Goal: Information Seeking & Learning: Check status

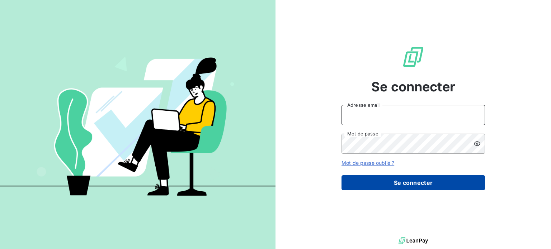
type input "[PERSON_NAME][EMAIL_ADDRESS][PERSON_NAME][DOMAIN_NAME]"
click at [433, 185] on button "Se connecter" at bounding box center [412, 182] width 143 height 15
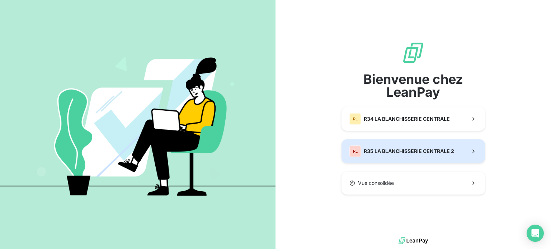
click at [407, 154] on span "R35 LA BLANCHISSERIE CENTRALE 2" at bounding box center [409, 151] width 90 height 7
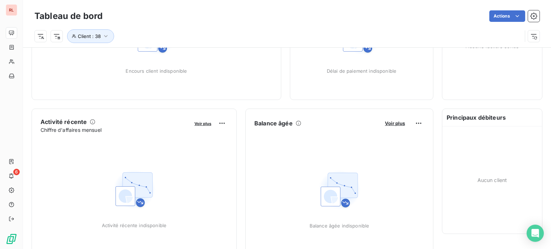
scroll to position [29, 0]
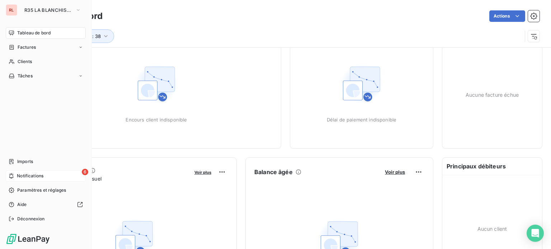
click at [25, 177] on span "Notifications" at bounding box center [30, 176] width 27 height 6
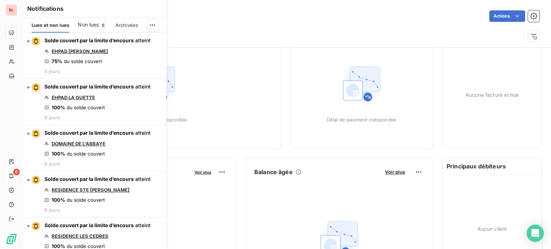
click at [84, 22] on span "Non lues" at bounding box center [88, 24] width 21 height 7
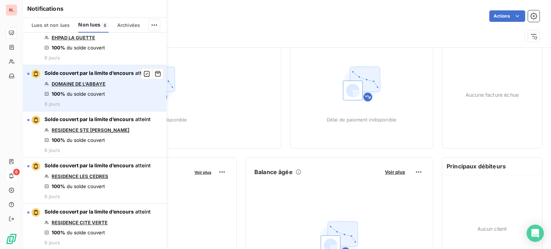
scroll to position [0, 0]
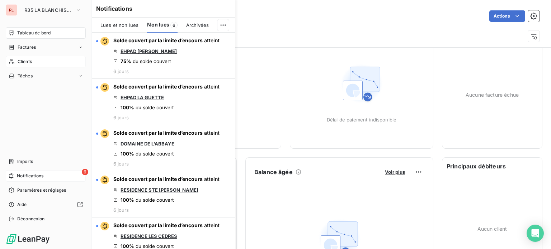
click at [31, 63] on span "Clients" at bounding box center [25, 61] width 14 height 6
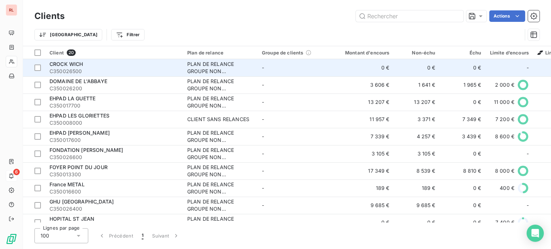
click at [212, 67] on div "PLAN DE RELANCE GROUPE NON AUTOMATIQUE" at bounding box center [220, 68] width 66 height 14
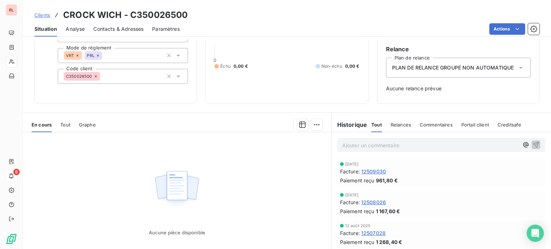
scroll to position [72, 0]
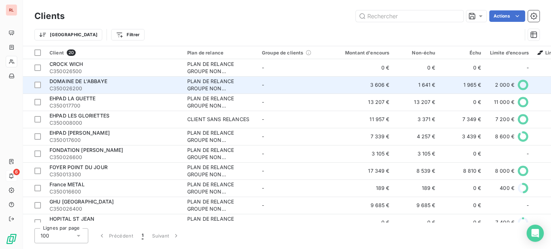
click at [79, 87] on span "C350026200" at bounding box center [113, 88] width 129 height 7
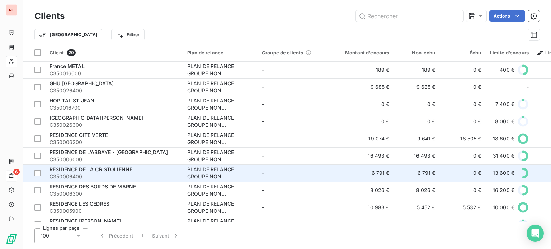
scroll to position [143, 0]
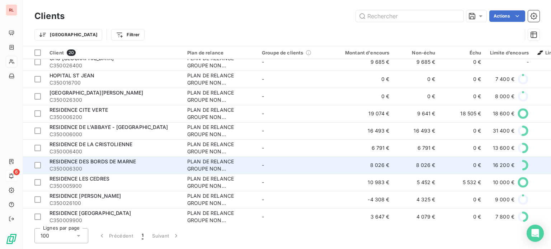
click at [115, 165] on div "RESIDENCE DES BORDS DE MARNE" at bounding box center [113, 161] width 129 height 7
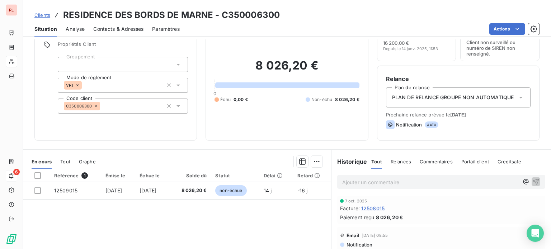
scroll to position [49, 0]
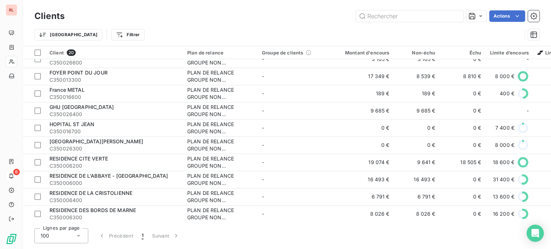
scroll to position [108, 0]
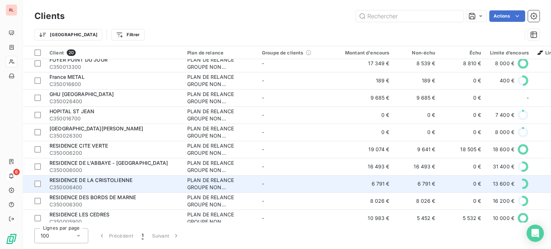
click at [112, 179] on span "RESIDENCE DE LA CRISTOLIENNE" at bounding box center [90, 180] width 83 height 6
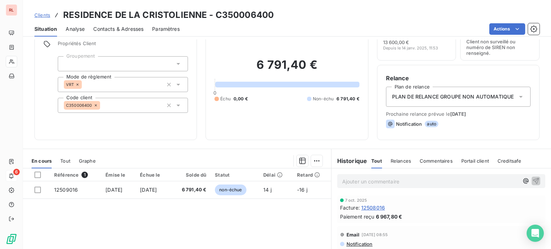
scroll to position [72, 0]
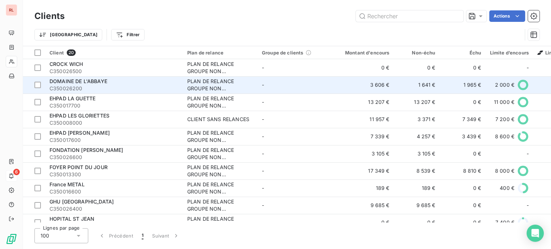
click at [87, 82] on span "DOMAINE DE L'ABBAYE" at bounding box center [78, 81] width 58 height 6
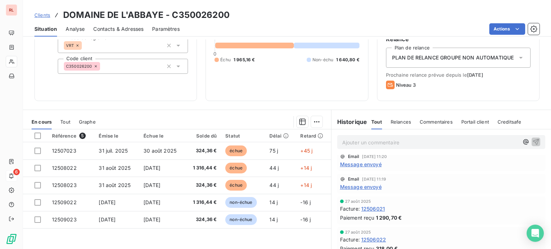
scroll to position [72, 0]
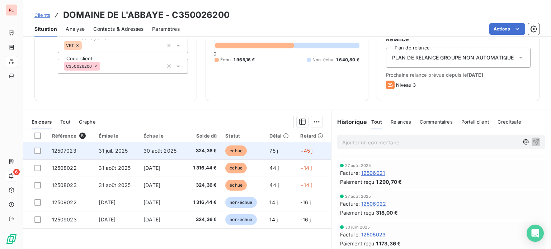
click at [57, 151] on span "12507023" at bounding box center [64, 151] width 24 height 6
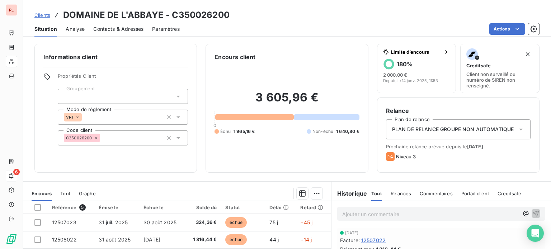
scroll to position [36, 0]
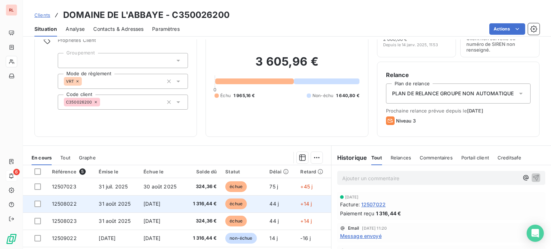
click at [107, 205] on span "31 août 2025" at bounding box center [115, 204] width 32 height 6
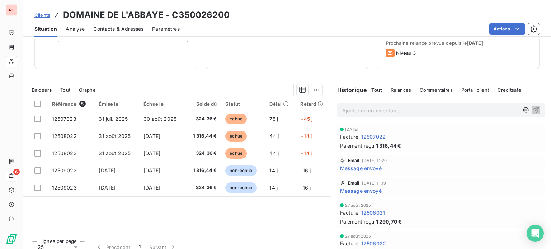
scroll to position [108, 0]
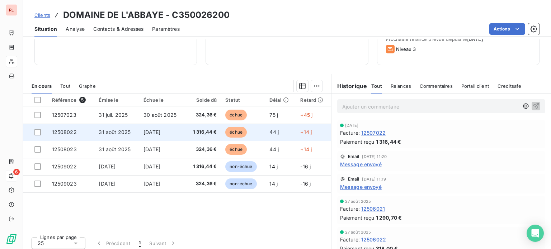
click at [69, 131] on span "12508022" at bounding box center [64, 132] width 25 height 6
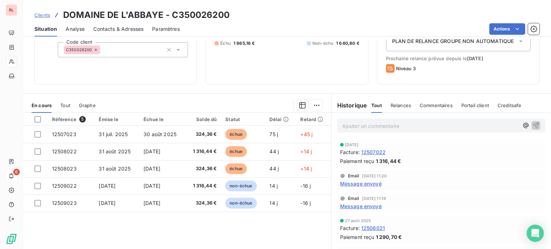
scroll to position [108, 0]
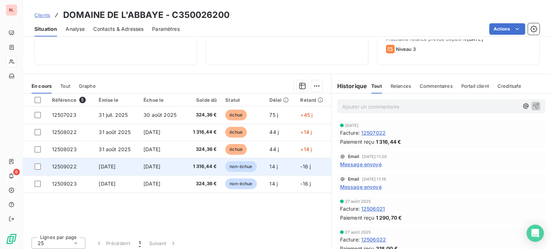
click at [108, 167] on span "[DATE]" at bounding box center [107, 167] width 17 height 6
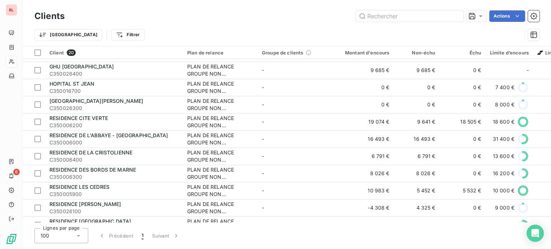
scroll to position [143, 0]
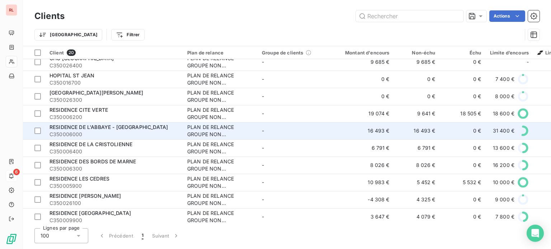
click at [84, 131] on span "C350006000" at bounding box center [113, 134] width 129 height 7
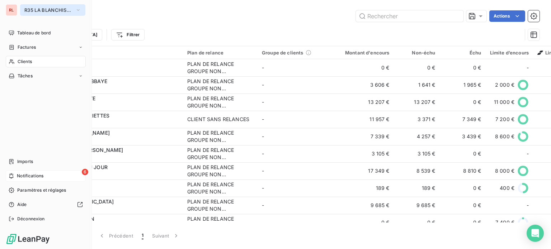
click at [77, 6] on icon "button" at bounding box center [78, 9] width 6 height 7
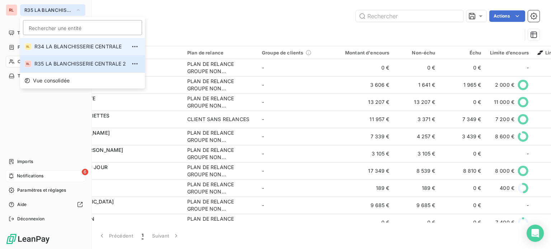
click at [69, 47] on span "R34 LA BLANCHISSERIE CENTRALE" at bounding box center [80, 46] width 92 height 7
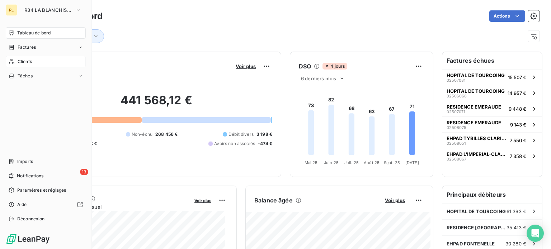
click at [22, 59] on span "Clients" at bounding box center [25, 61] width 14 height 6
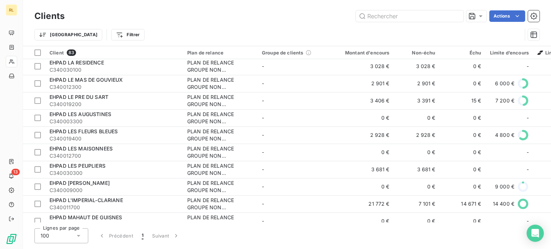
scroll to position [502, 0]
click at [422, 15] on input "text" at bounding box center [410, 15] width 108 height 11
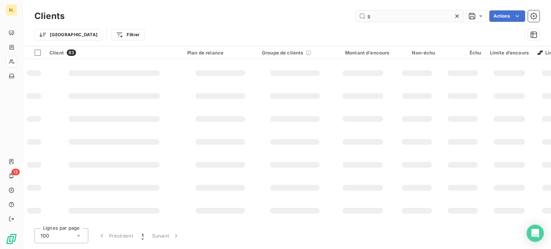
scroll to position [184, 0]
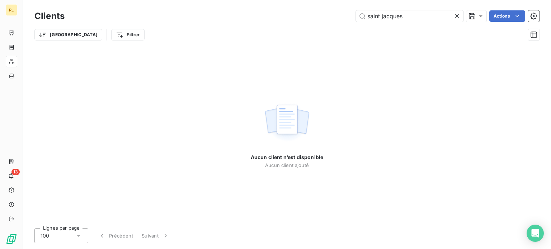
click at [339, 20] on div "saint jacques Actions" at bounding box center [306, 15] width 466 height 11
click at [421, 16] on input "saint jacques" at bounding box center [410, 15] width 108 height 11
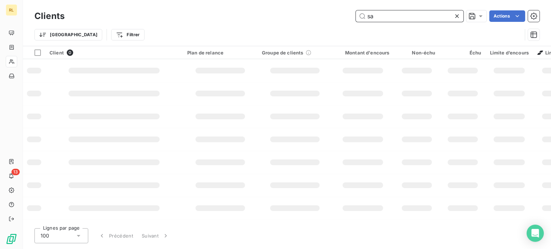
type input "s"
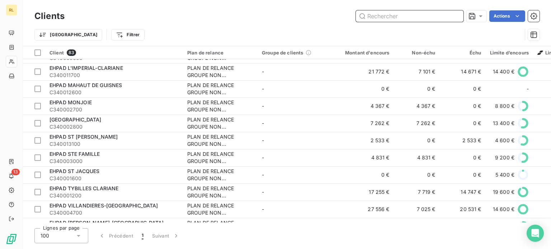
scroll to position [645, 0]
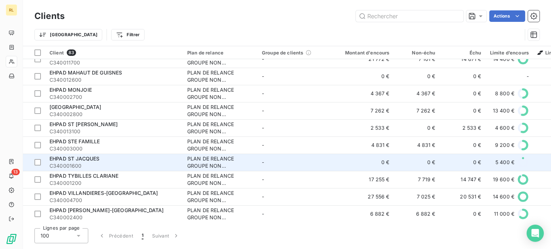
click at [85, 162] on div "EHPAD ST JACQUES" at bounding box center [113, 158] width 129 height 7
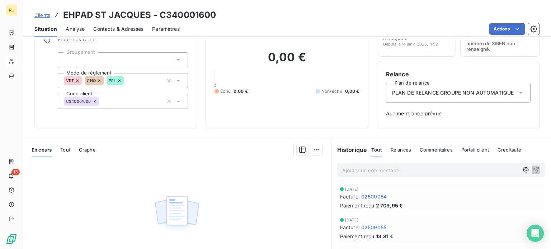
scroll to position [32, 0]
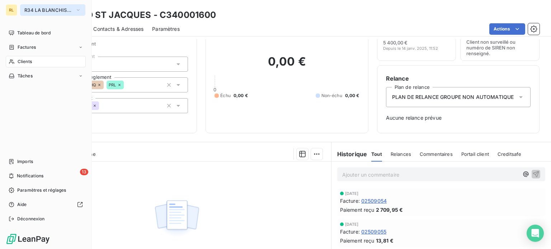
click at [39, 8] on span "R34 LA BLANCHISSERIE CENTRALE" at bounding box center [48, 10] width 48 height 6
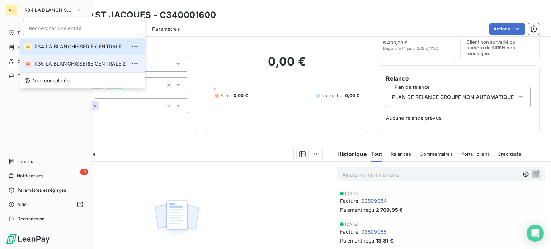
click at [46, 62] on span "R35 LA BLANCHISSERIE CENTRALE 2" at bounding box center [80, 63] width 92 height 7
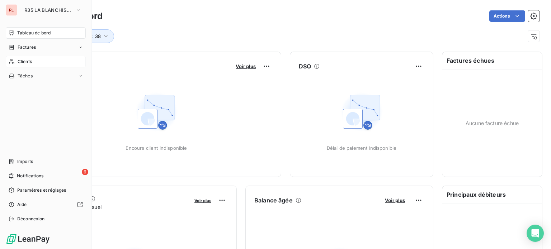
click at [26, 61] on span "Clients" at bounding box center [25, 61] width 14 height 6
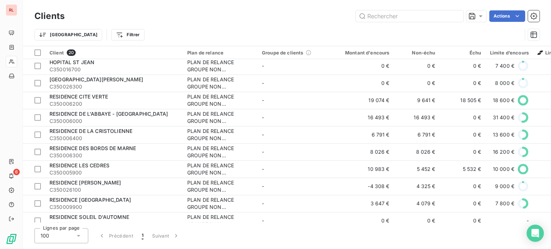
scroll to position [179, 0]
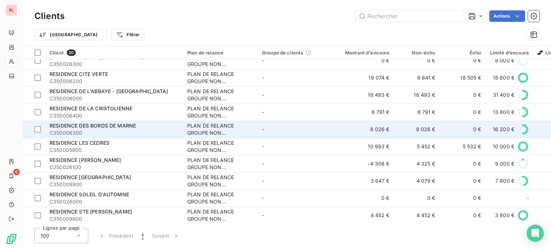
click at [103, 124] on span "RESIDENCE DES BORDS DE MARNE" at bounding box center [92, 126] width 86 height 6
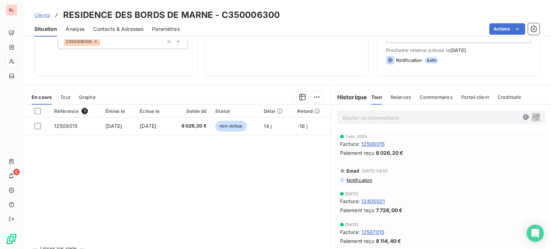
scroll to position [108, 0]
